Goal: Browse casually

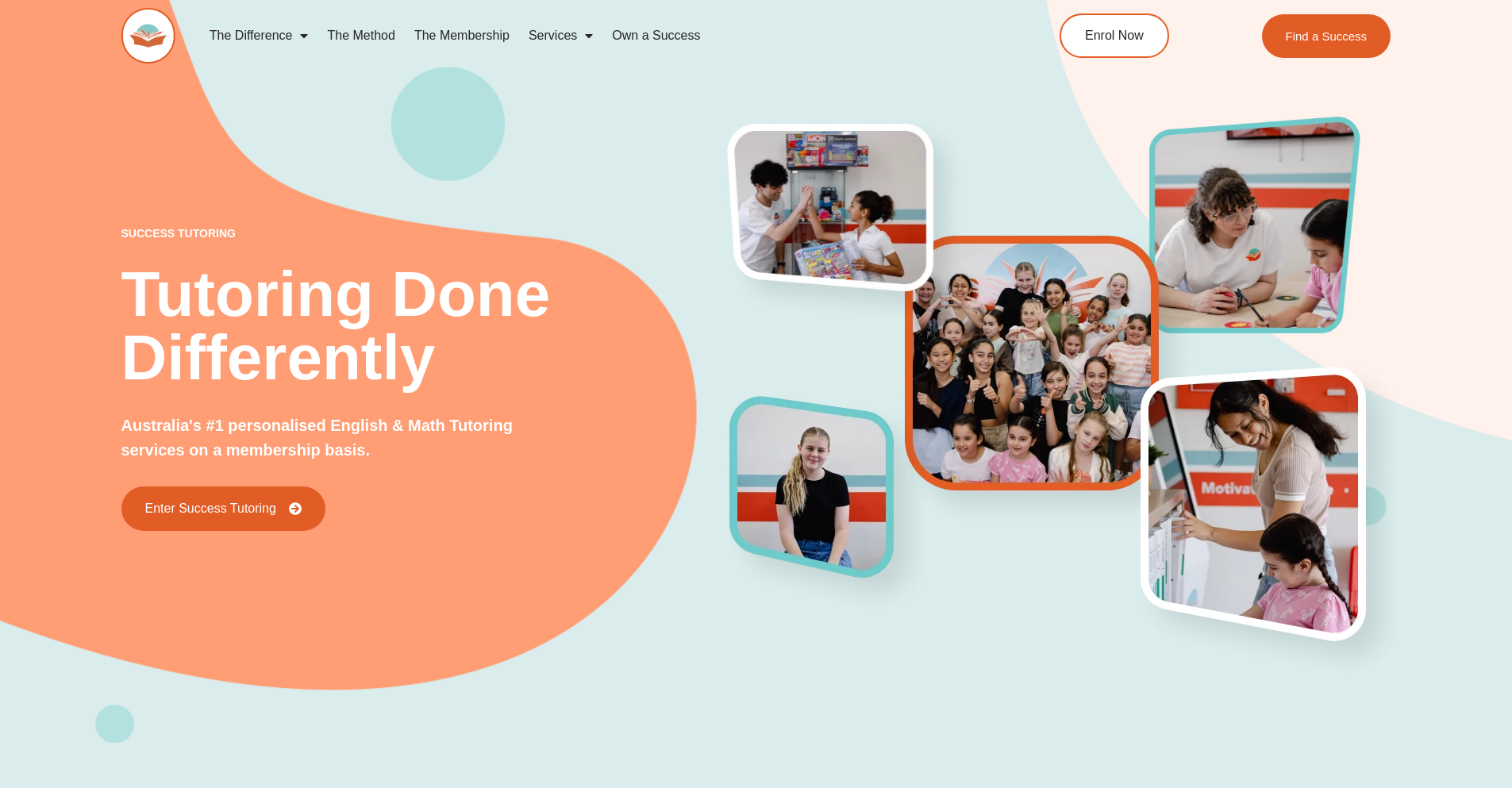
scroll to position [6989, 0]
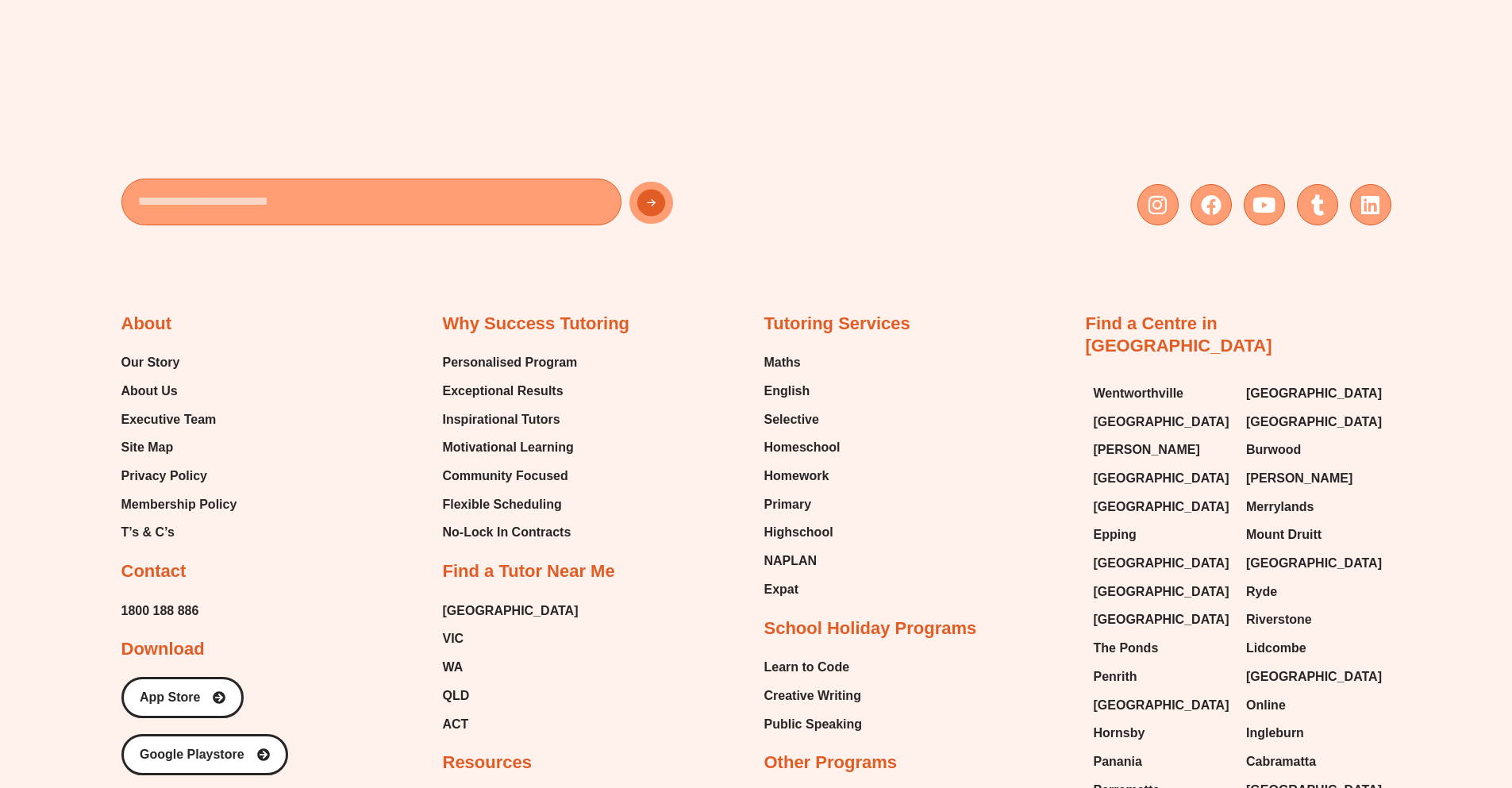
scroll to position [7115, 0]
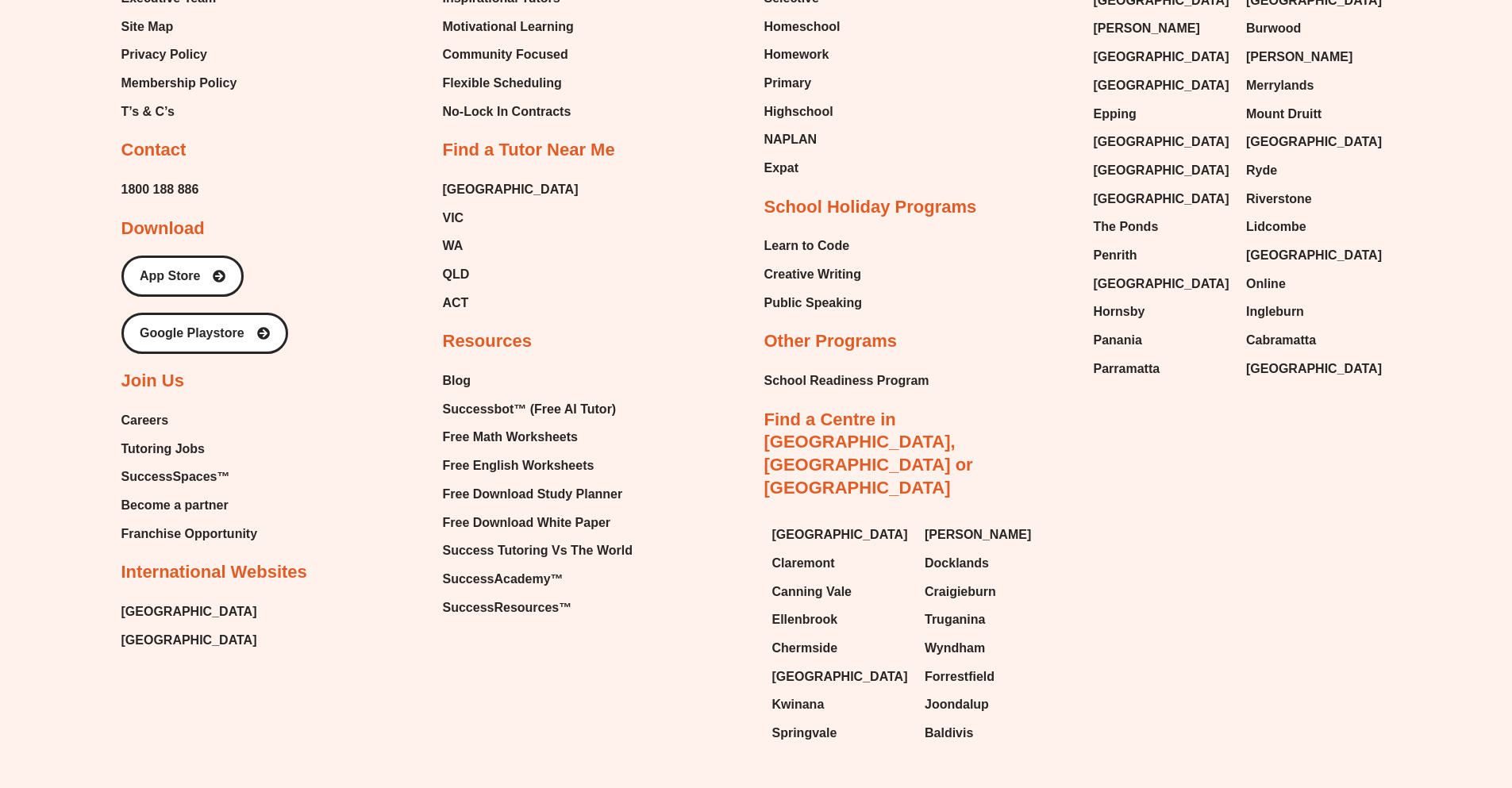
scroll to position [7115, 0]
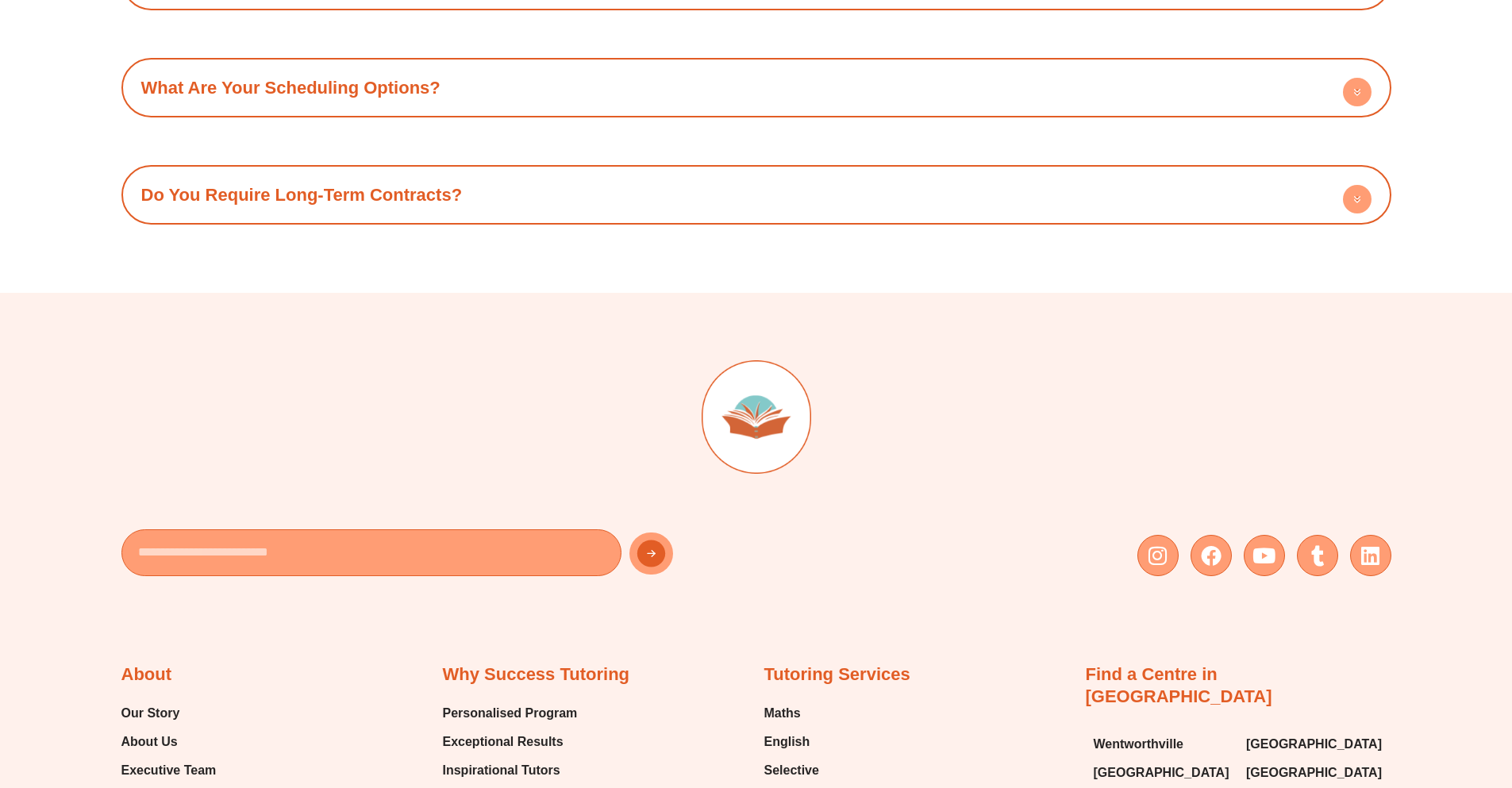
scroll to position [6199, 0]
